Goal: Task Accomplishment & Management: Use online tool/utility

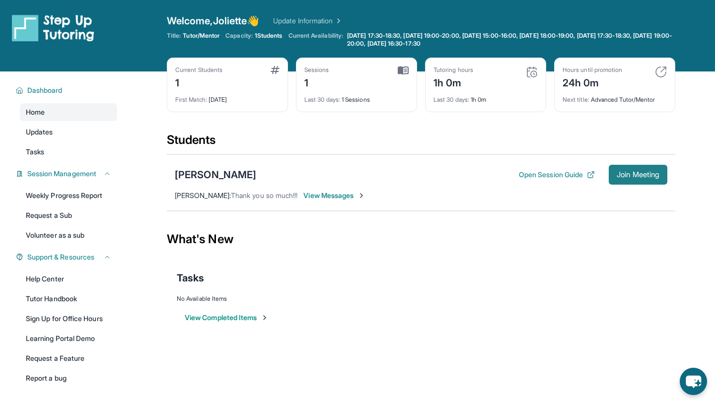
click at [613, 180] on button "Join Meeting" at bounding box center [638, 175] width 59 height 20
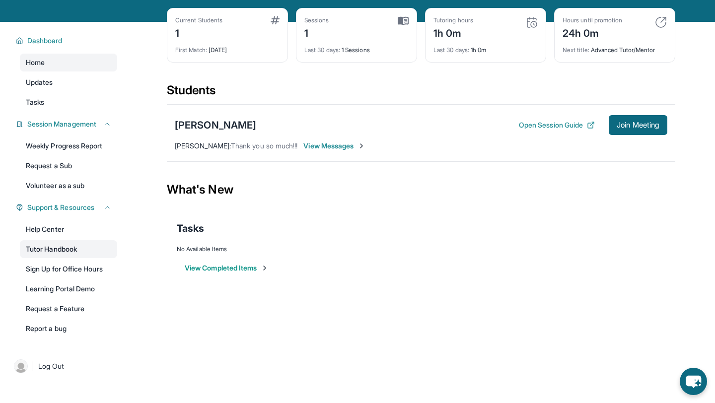
scroll to position [61, 0]
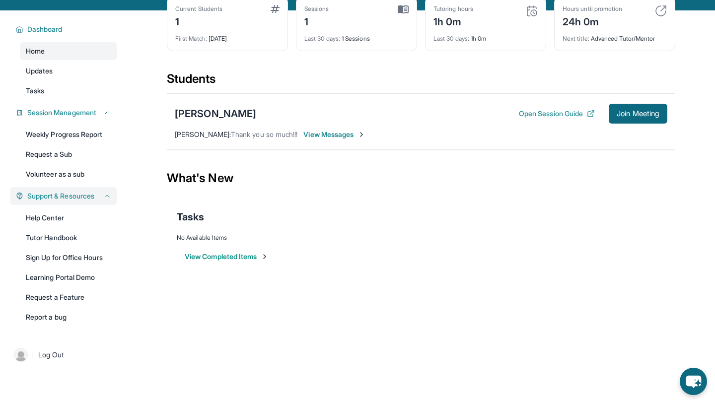
click at [76, 201] on div "Support & Resources" at bounding box center [63, 196] width 107 height 18
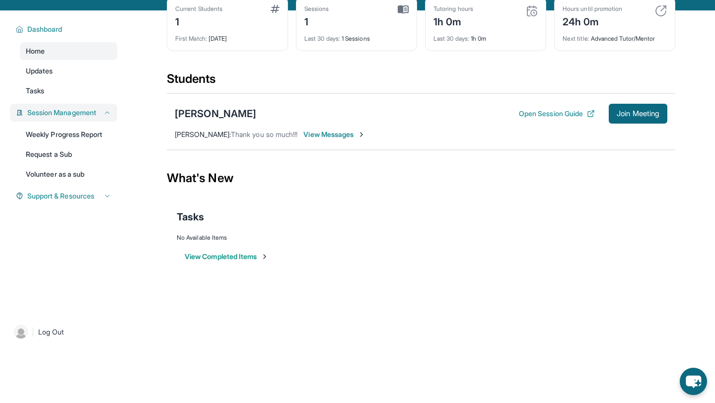
click at [80, 106] on div "Session Management" at bounding box center [63, 113] width 107 height 18
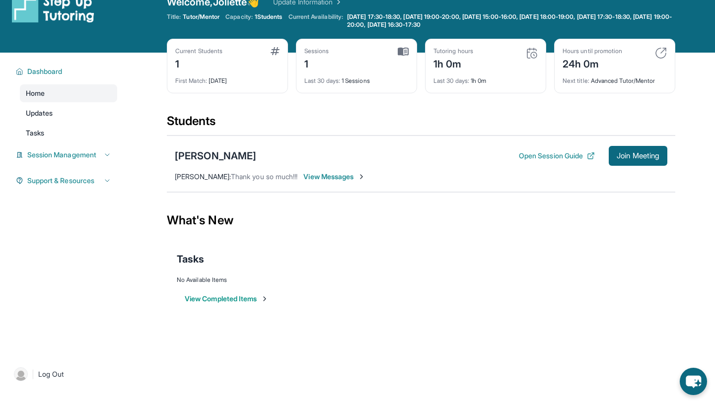
scroll to position [0, 0]
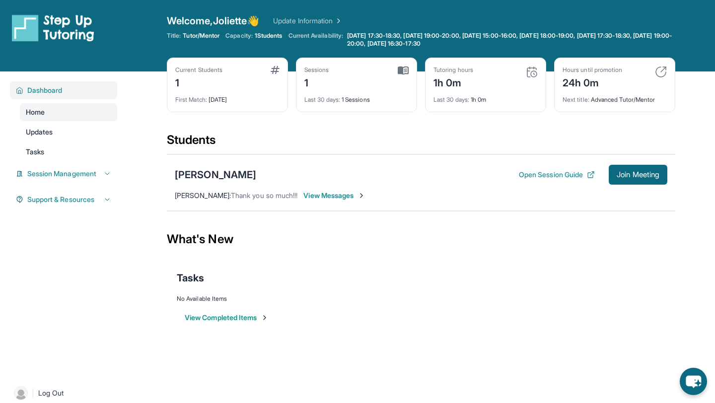
click at [54, 89] on span "Dashboard" at bounding box center [44, 90] width 35 height 10
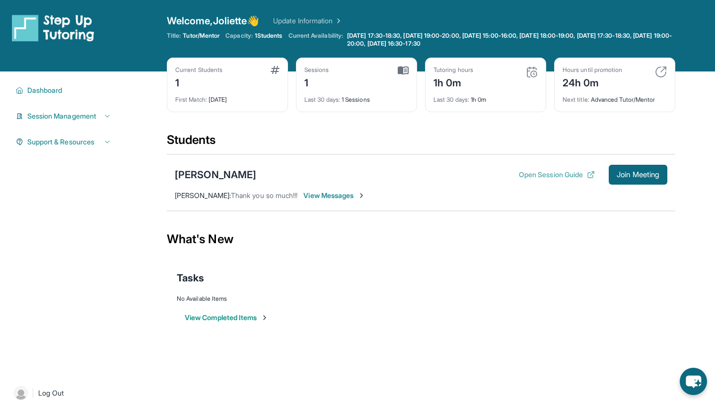
click at [568, 173] on button "Open Session Guide" at bounding box center [557, 175] width 76 height 10
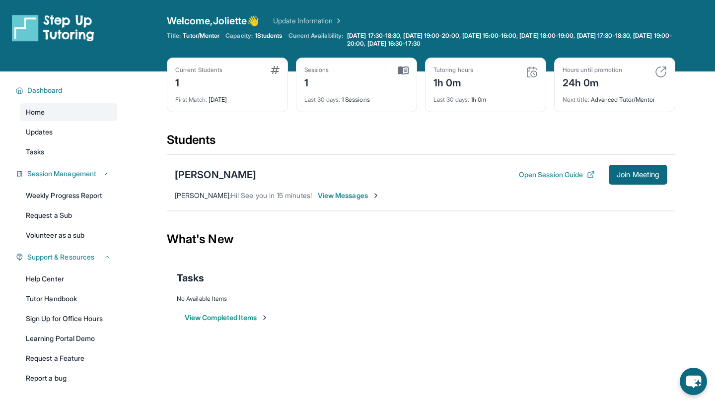
click at [147, 104] on main "Current Students 1 First Match : 9 days ago Sessions 1 Last 30 days : 1 Session…" at bounding box center [421, 208] width 588 height 275
click at [620, 166] on button "Join Meeting" at bounding box center [638, 175] width 59 height 20
